Goal: Information Seeking & Learning: Check status

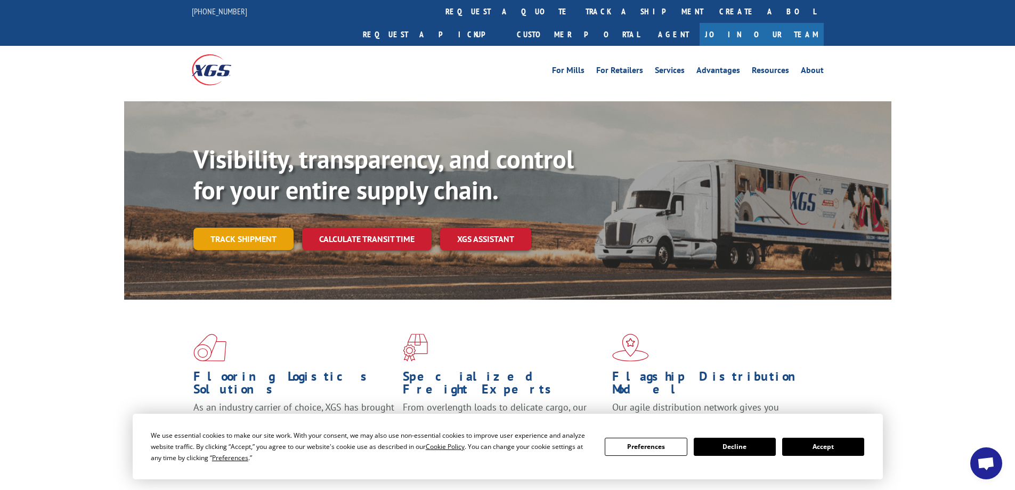
click at [230, 228] on link "Track shipment" at bounding box center [243, 239] width 100 height 22
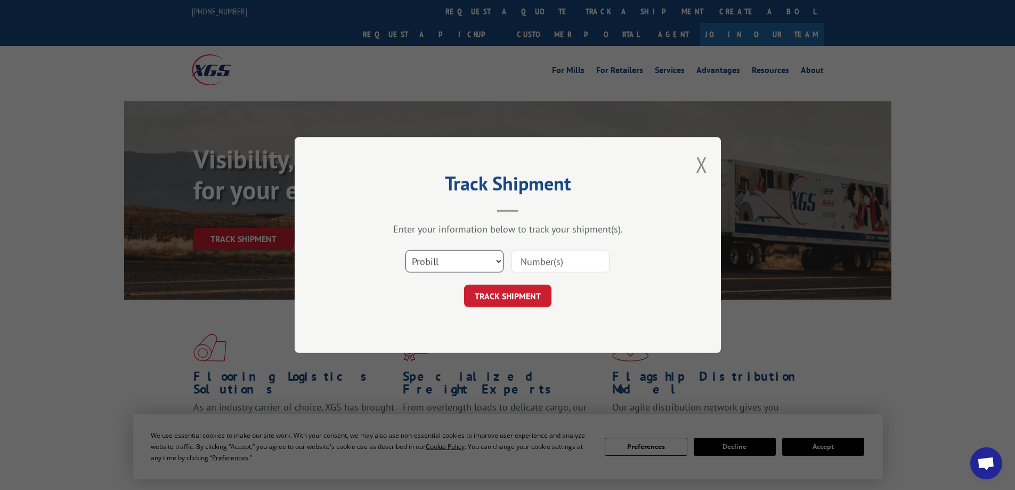
click at [502, 266] on select "Select category... Probill BOL PO" at bounding box center [454, 261] width 98 height 22
select select "bol"
click at [405, 250] on select "Select category... Probill BOL PO" at bounding box center [454, 261] width 98 height 22
click at [522, 265] on input at bounding box center [560, 261] width 98 height 22
type input "7066319"
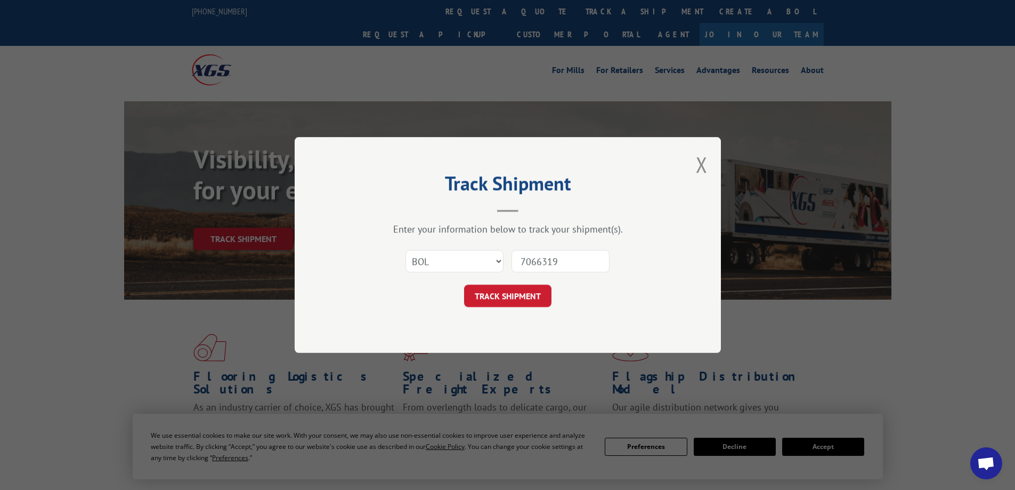
click button "TRACK SHIPMENT" at bounding box center [507, 296] width 87 height 22
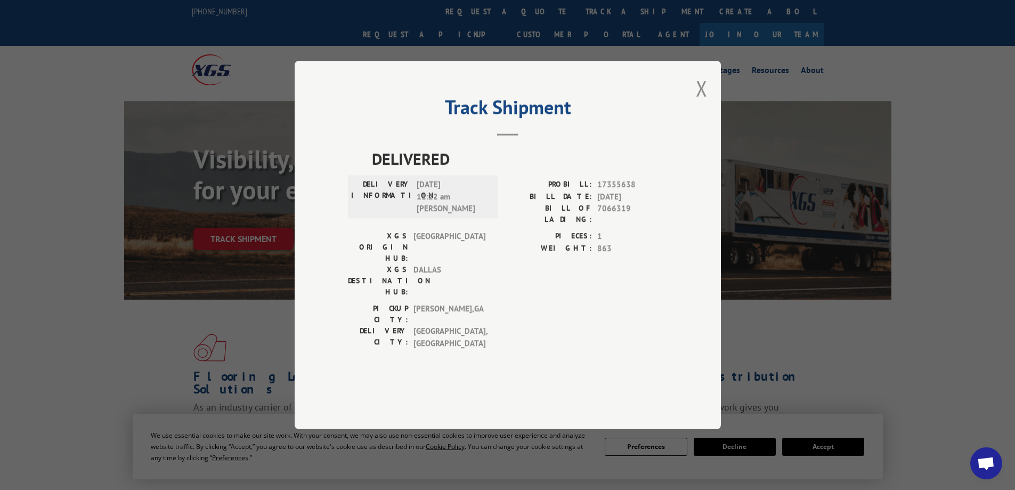
click at [694, 111] on div "Track Shipment DELIVERED DELIVERY INFORMATION: [DATE] 11:22 am [PERSON_NAME] PR…" at bounding box center [508, 245] width 426 height 368
click at [704, 102] on button "Close modal" at bounding box center [702, 88] width 12 height 28
